Goal: Task Accomplishment & Management: Use online tool/utility

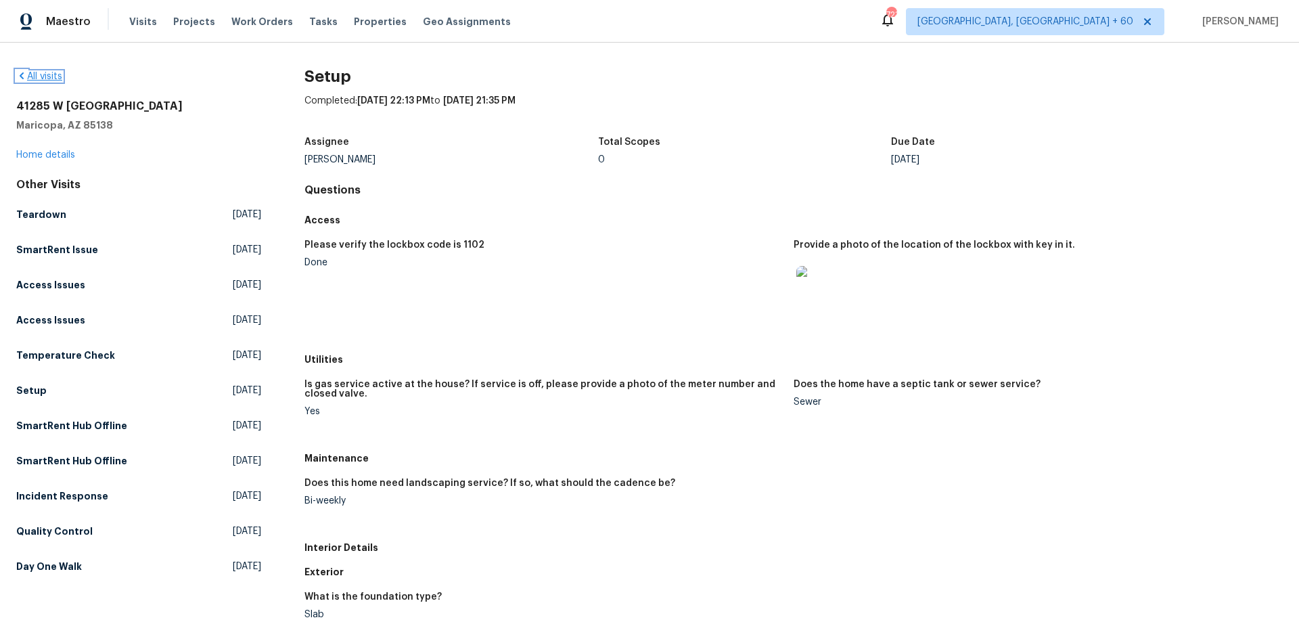
click at [22, 78] on icon at bounding box center [21, 75] width 11 height 11
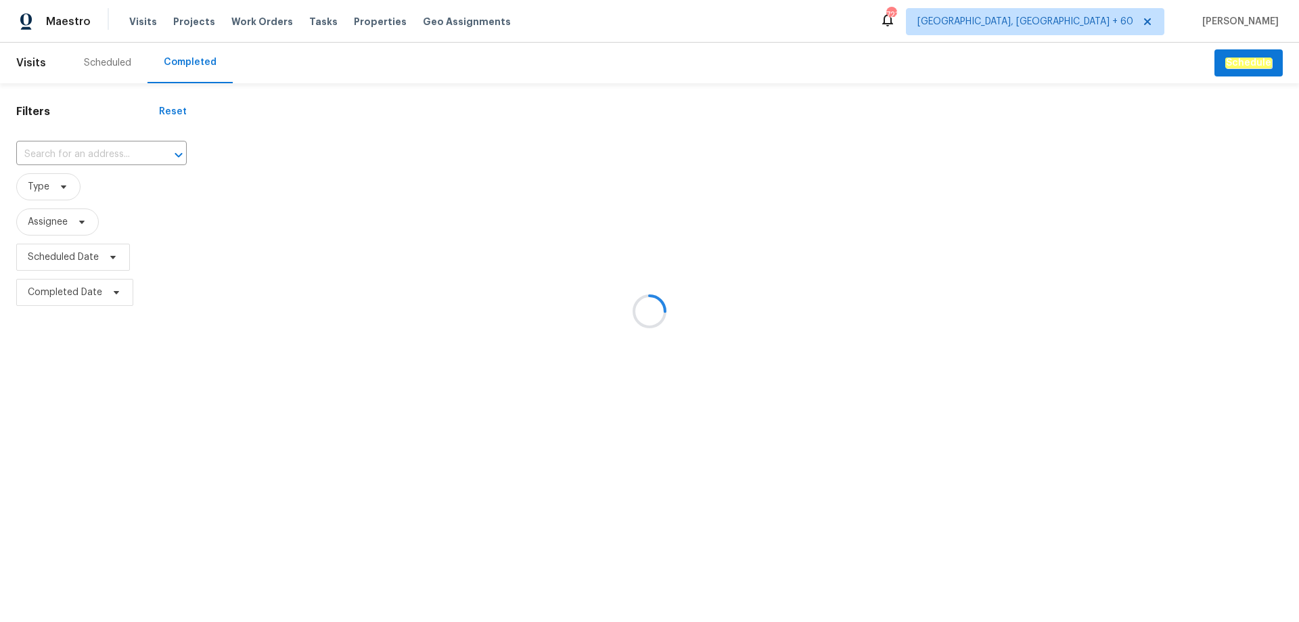
click at [90, 150] on div at bounding box center [649, 311] width 1299 height 622
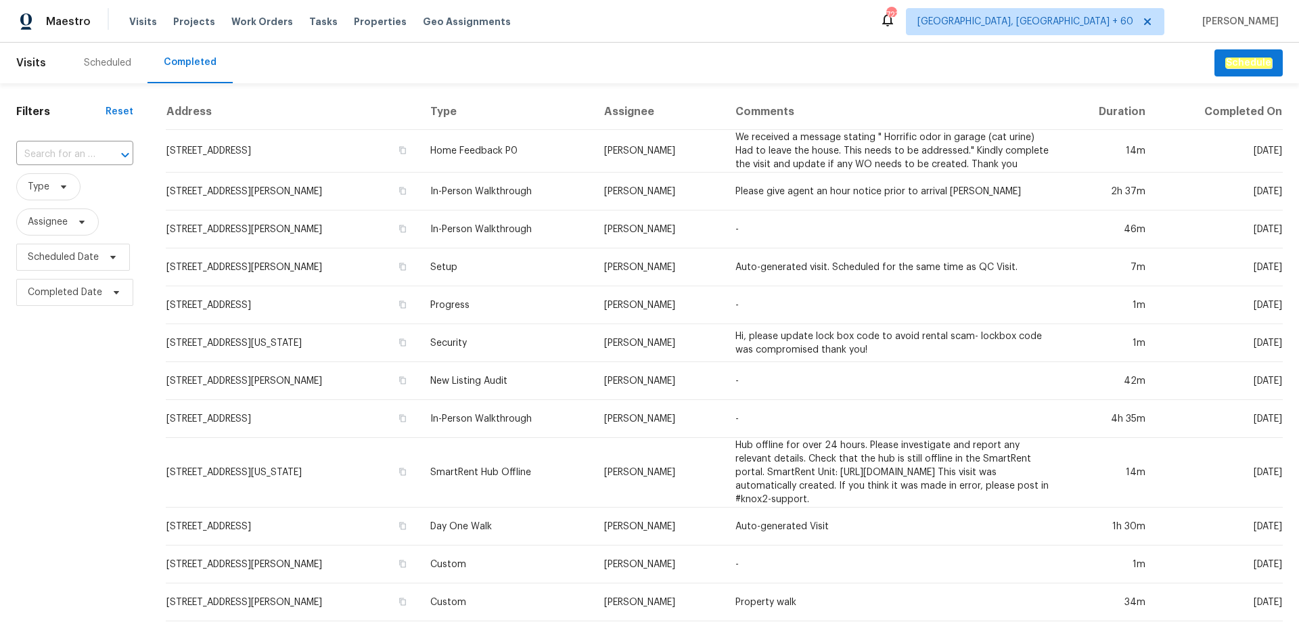
click at [110, 51] on div "Scheduled" at bounding box center [108, 63] width 80 height 41
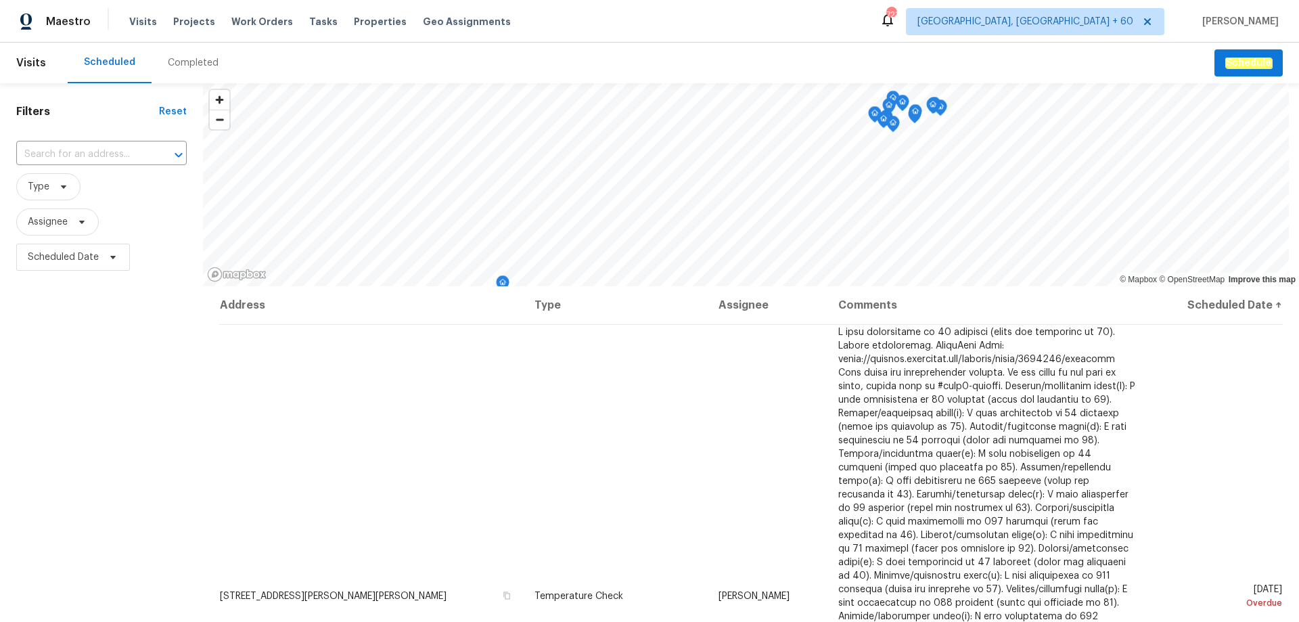
click at [173, 62] on div "Completed" at bounding box center [193, 63] width 51 height 14
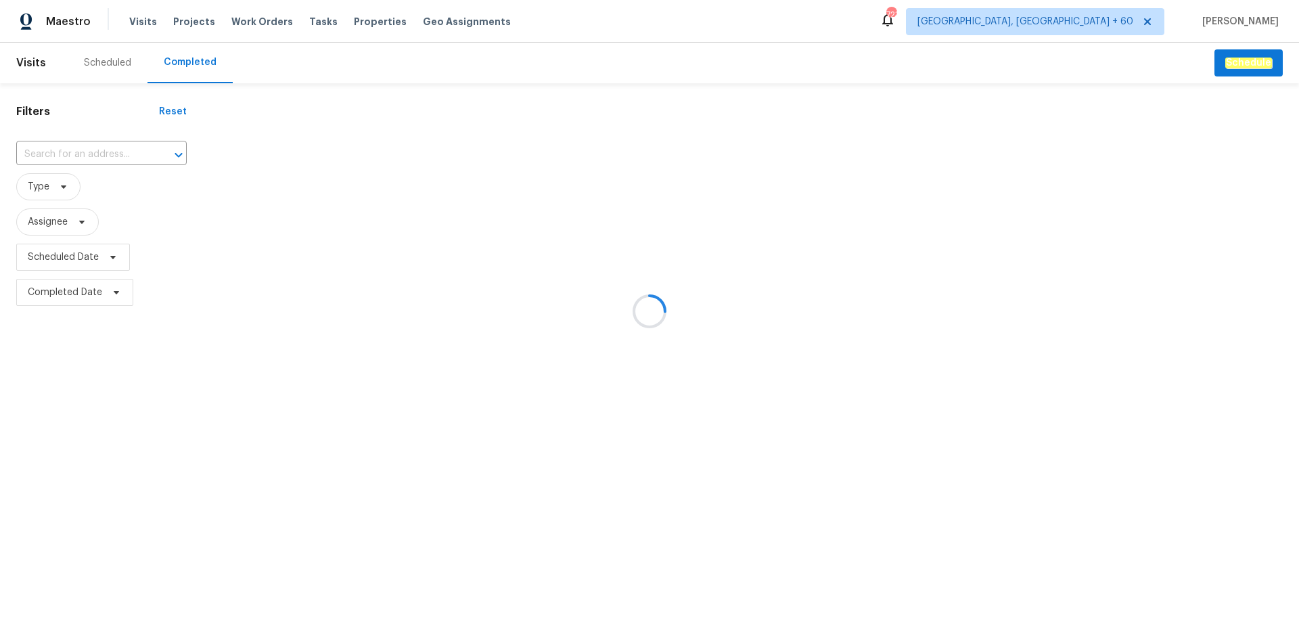
click at [81, 149] on div at bounding box center [649, 311] width 1299 height 622
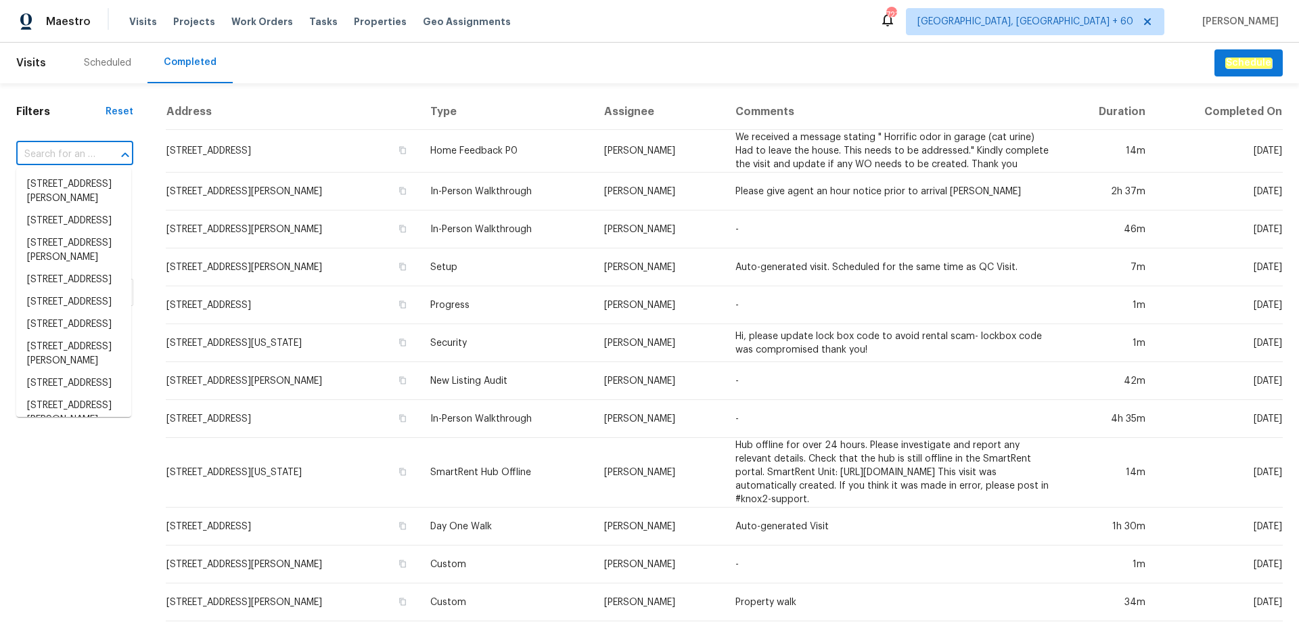
click at [81, 149] on input "text" at bounding box center [55, 154] width 79 height 21
paste input "[STREET_ADDRESS]"
type input "[STREET_ADDRESS]"
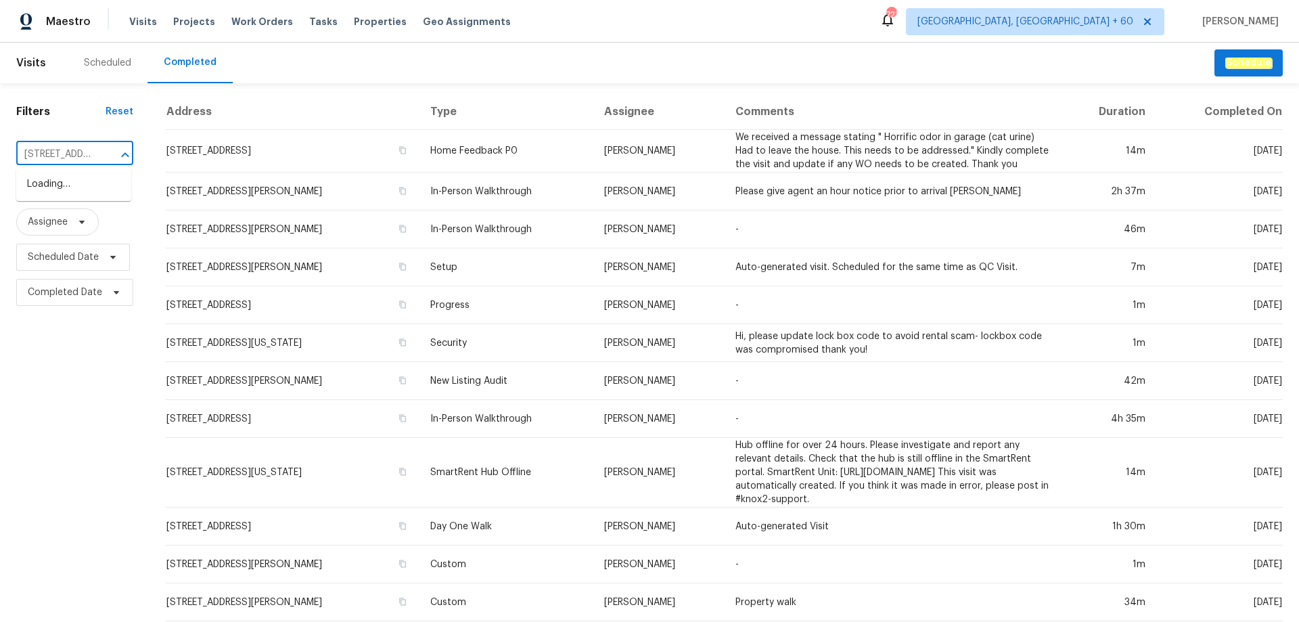
scroll to position [0, 112]
click at [65, 195] on li "[STREET_ADDRESS]" at bounding box center [73, 184] width 115 height 22
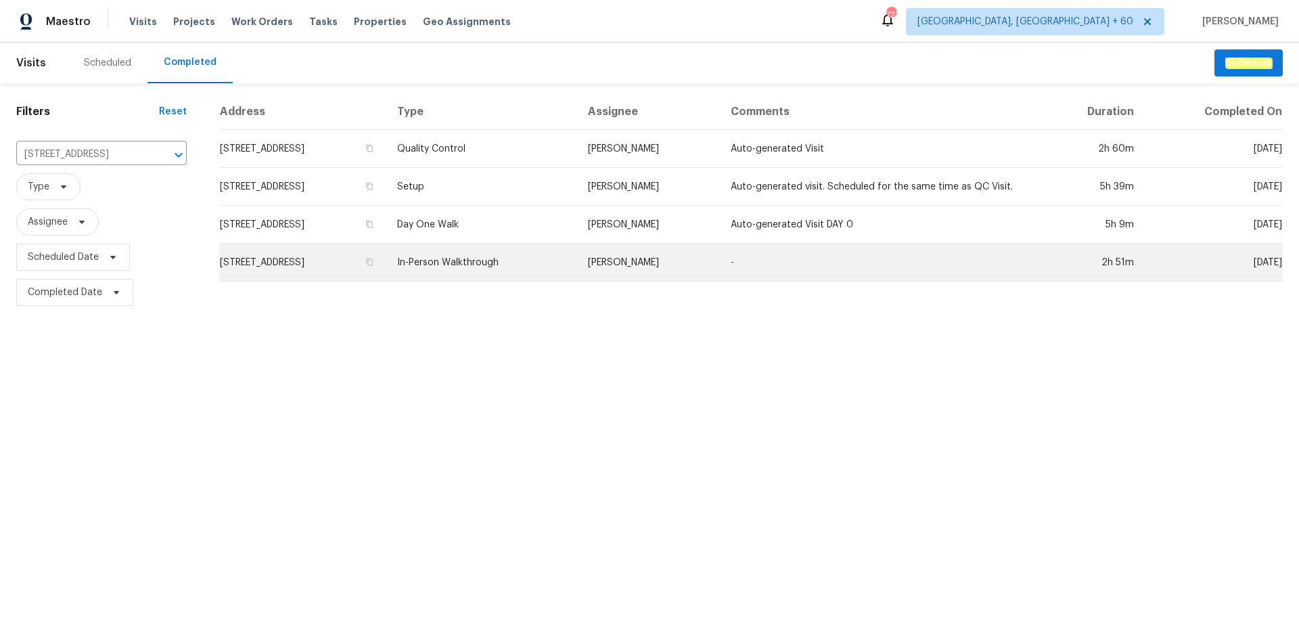
click at [511, 271] on td "In-Person Walkthrough" at bounding box center [481, 263] width 190 height 38
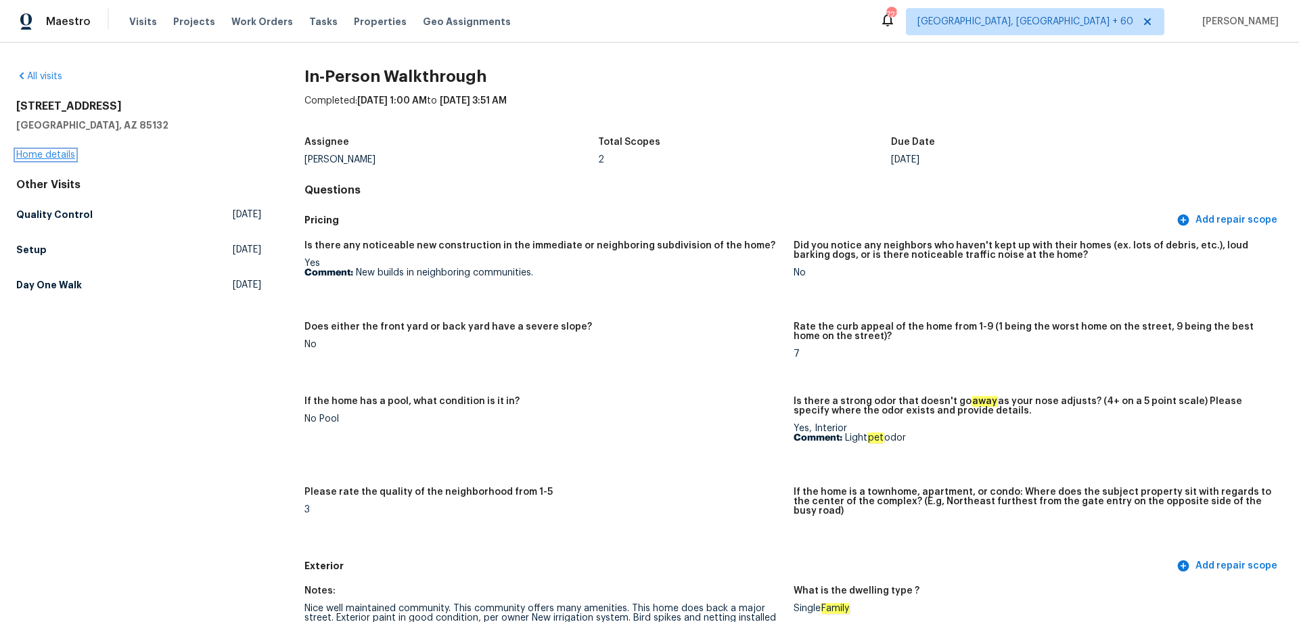
click at [33, 158] on link "Home details" at bounding box center [45, 154] width 59 height 9
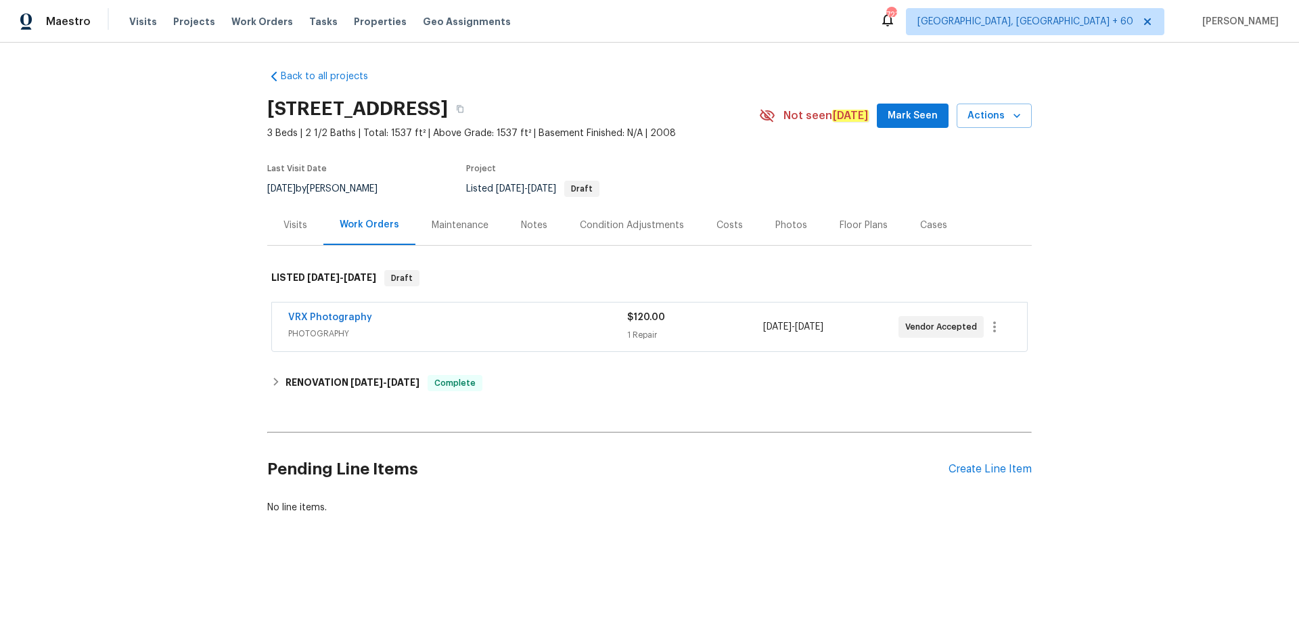
click at [783, 227] on div "Photos" at bounding box center [791, 225] width 32 height 14
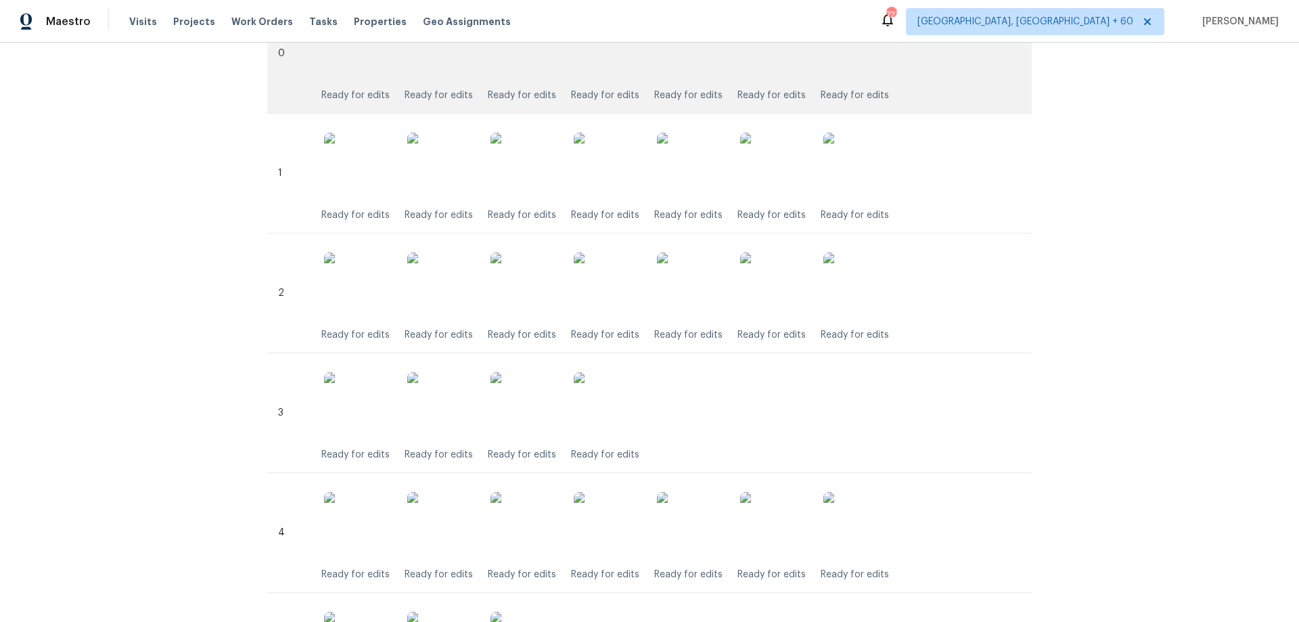
scroll to position [203, 0]
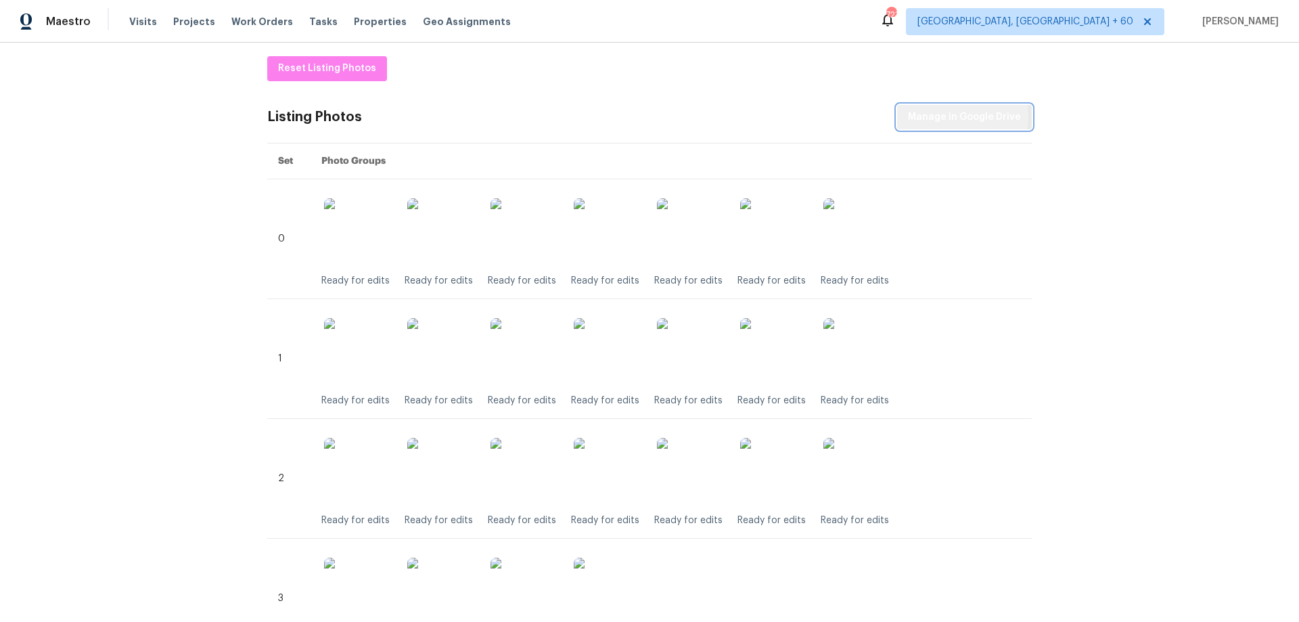
click at [952, 116] on span "Manage in Google Drive" at bounding box center [964, 117] width 113 height 17
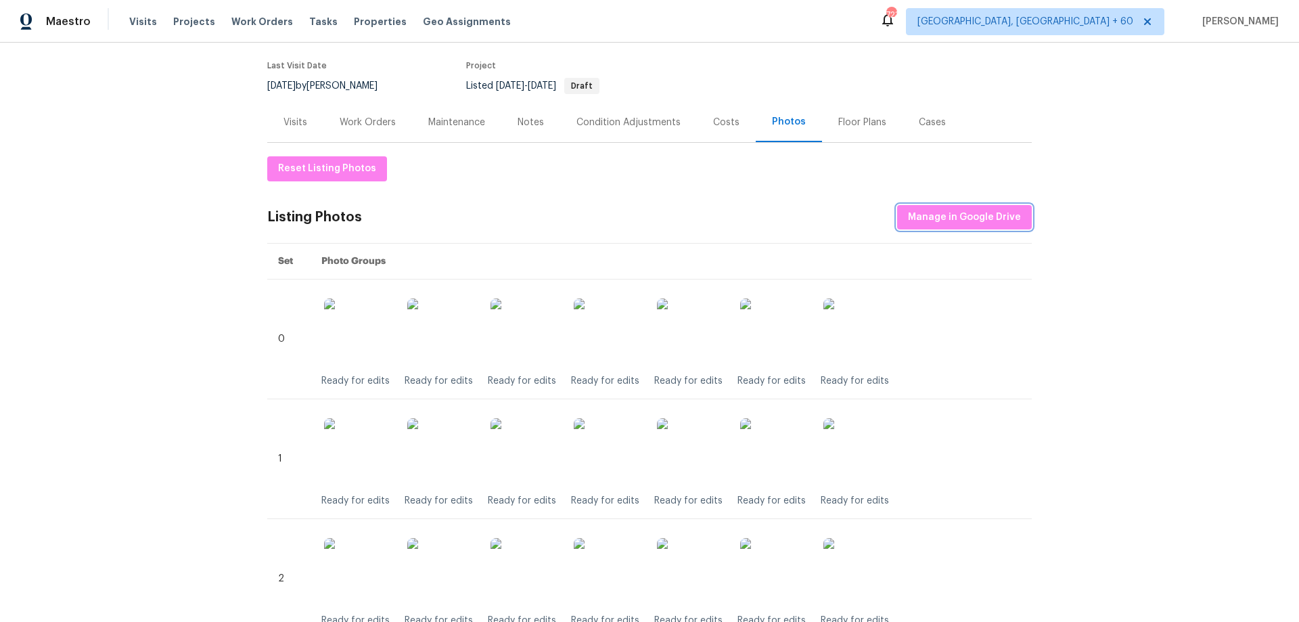
scroll to position [0, 0]
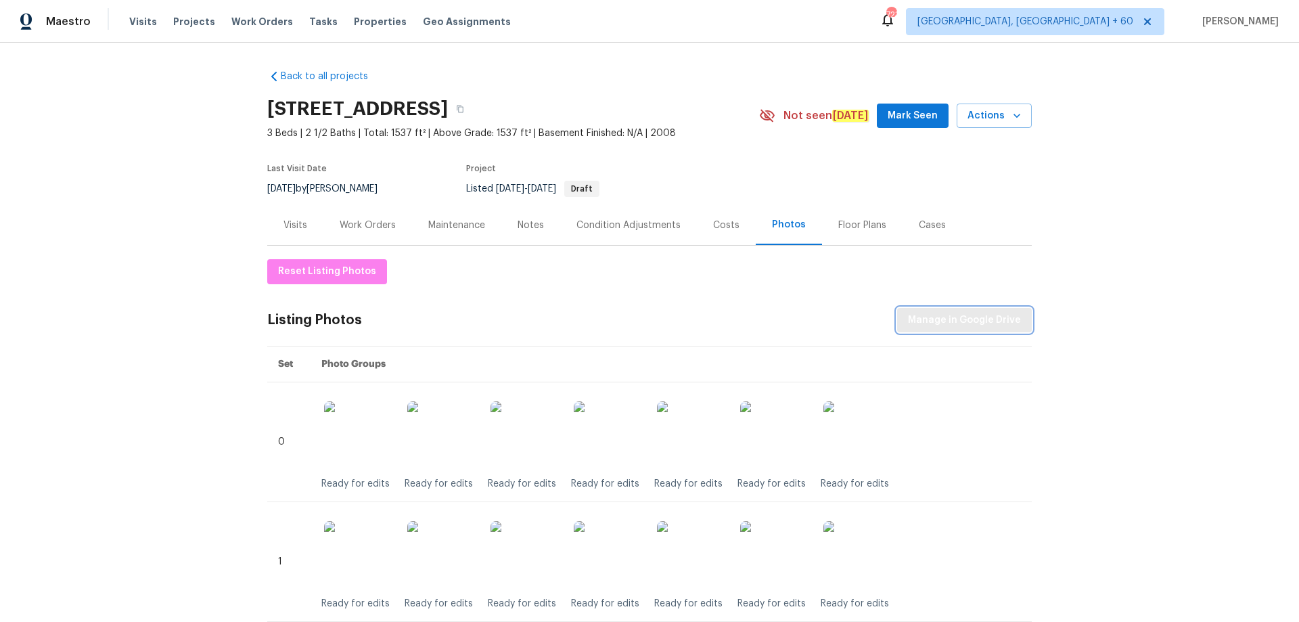
click at [985, 319] on span "Manage in Google Drive" at bounding box center [964, 320] width 113 height 17
